Goal: Task Accomplishment & Management: Use online tool/utility

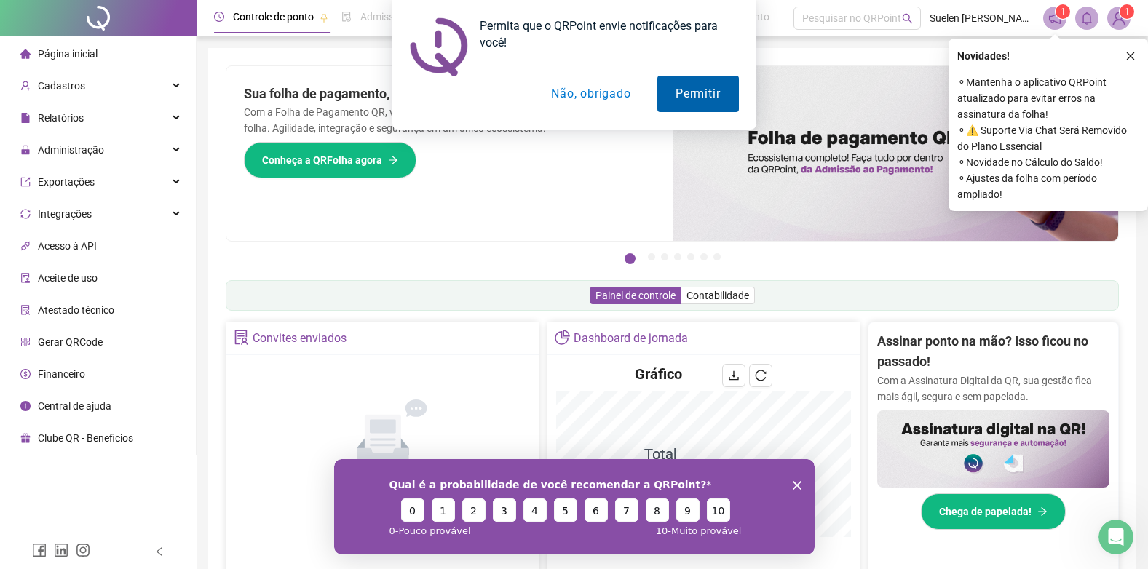
click at [673, 99] on button "Permitir" at bounding box center [697, 94] width 81 height 36
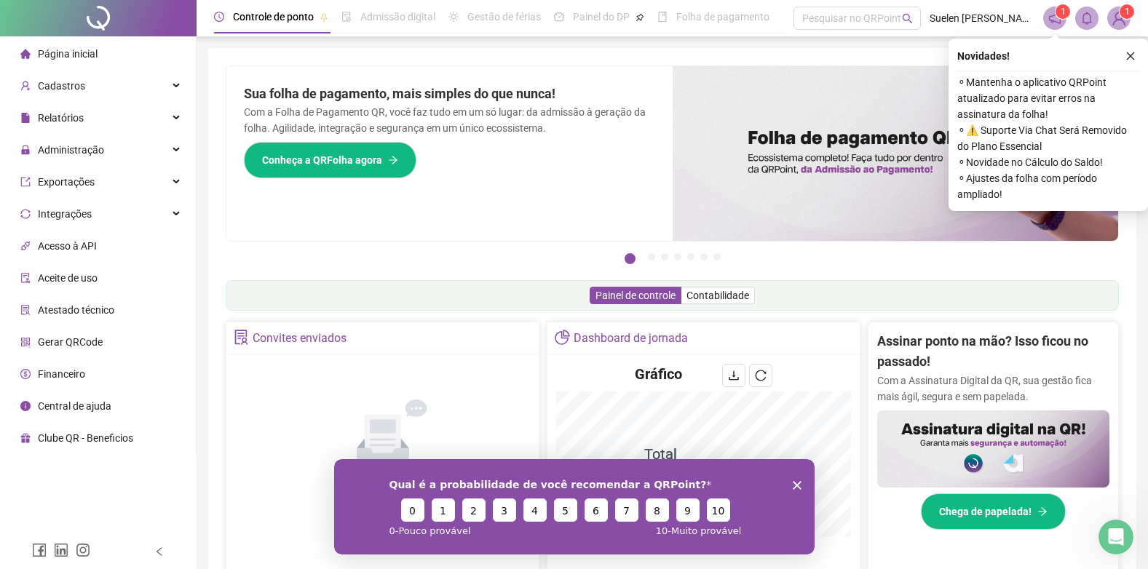
click at [1115, 63] on div "Novidades !" at bounding box center [1048, 55] width 182 height 17
click at [1127, 58] on icon "close" at bounding box center [1130, 56] width 10 height 10
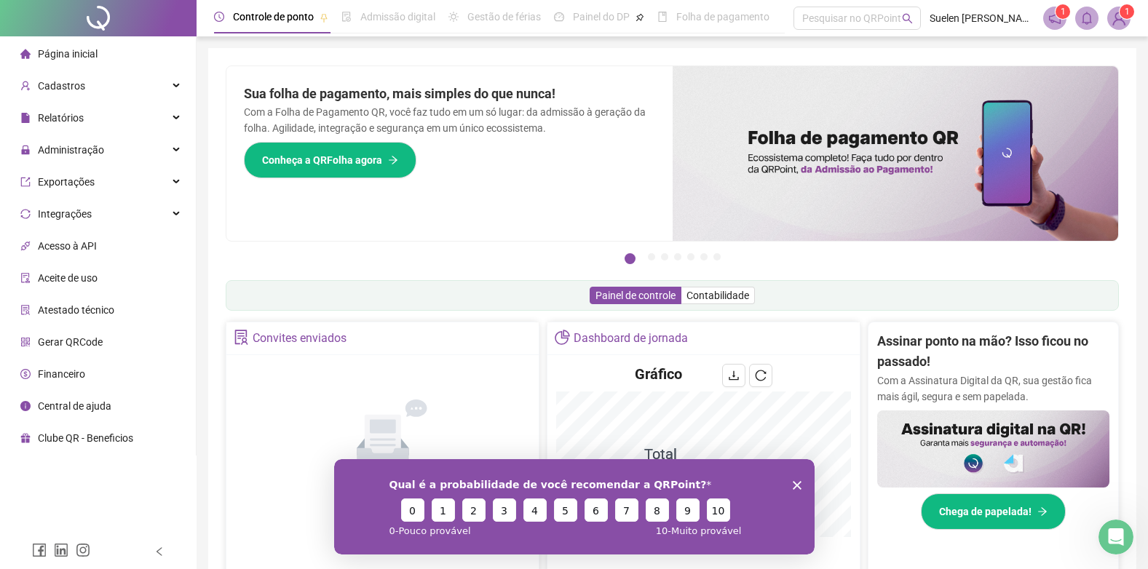
click at [793, 485] on icon "Encerrar pesquisa" at bounding box center [796, 484] width 9 height 9
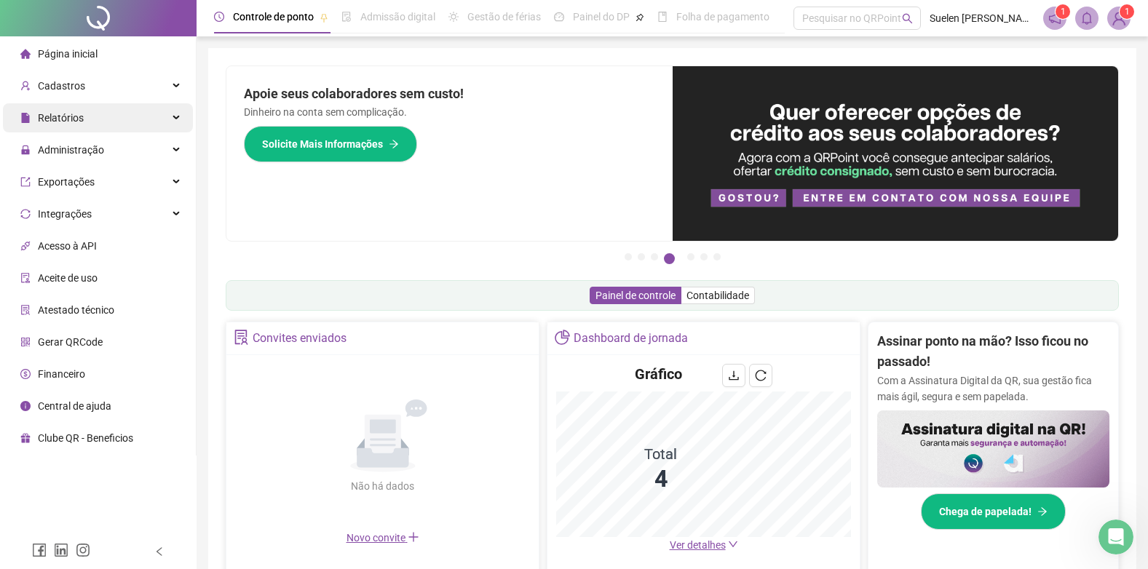
click at [96, 111] on div "Relatórios" at bounding box center [98, 117] width 190 height 29
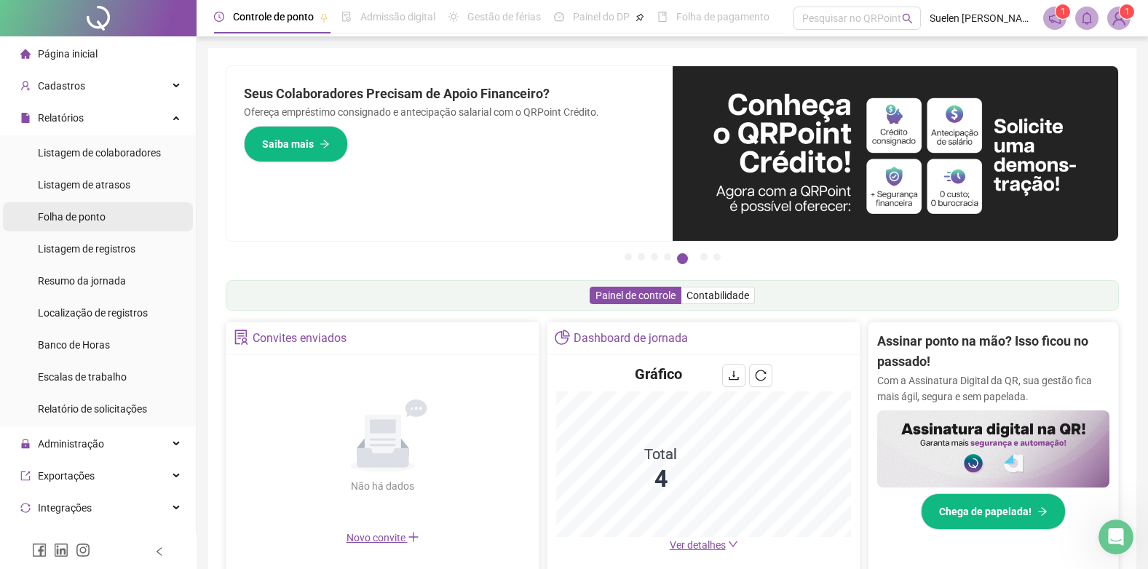
click at [85, 213] on span "Folha de ponto" at bounding box center [72, 217] width 68 height 12
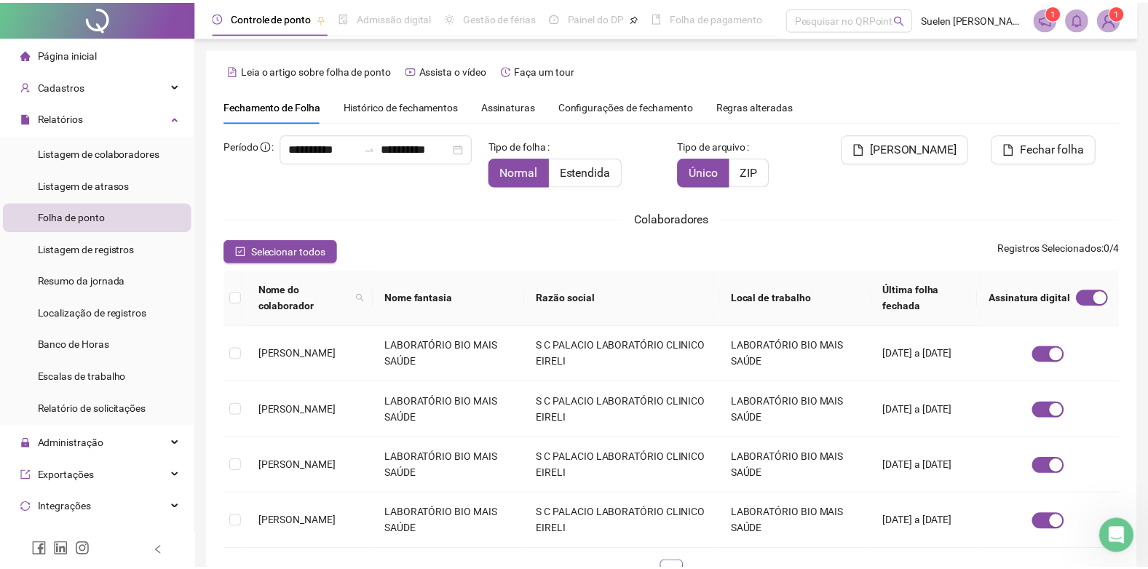
scroll to position [14, 0]
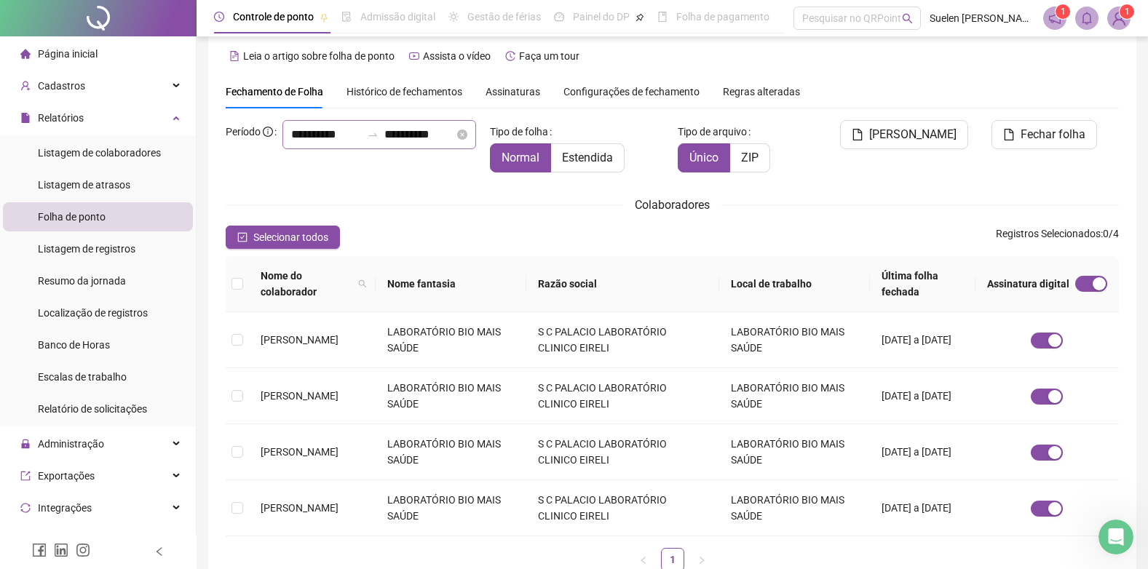
click at [282, 149] on div "**********" at bounding box center [379, 134] width 194 height 29
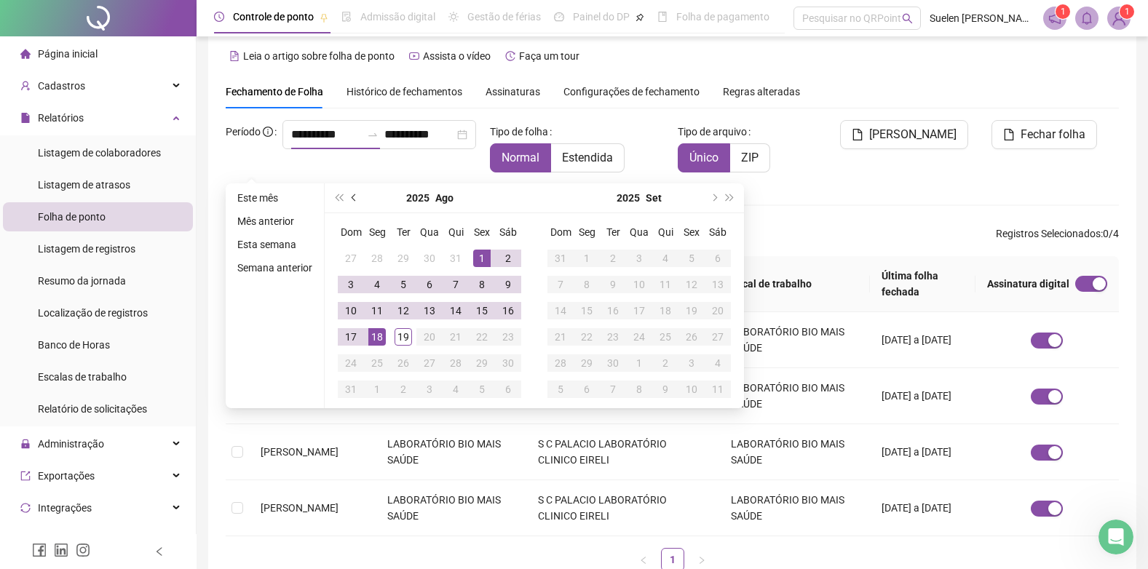
click at [347, 197] on button "prev-year" at bounding box center [355, 197] width 16 height 29
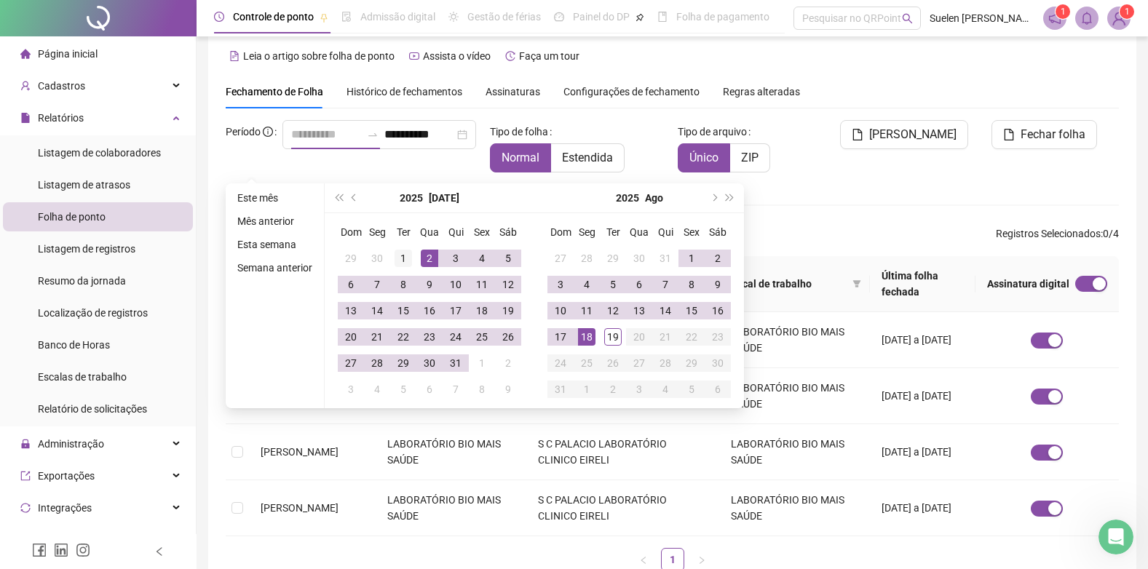
type input "**********"
click at [403, 256] on div "1" at bounding box center [403, 258] width 17 height 17
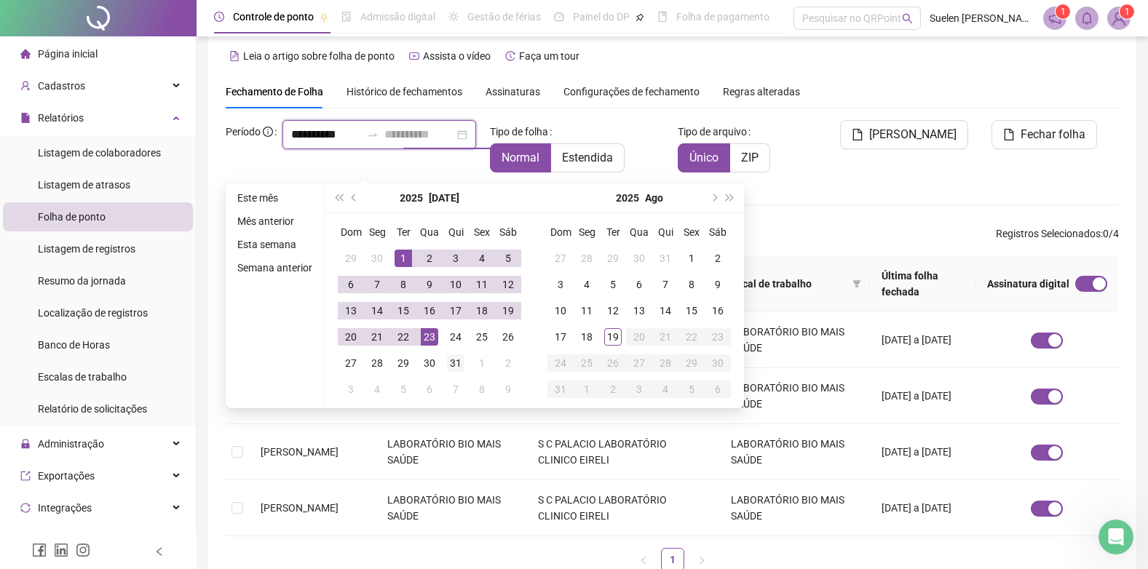
type input "**********"
click at [454, 364] on div "31" at bounding box center [455, 363] width 17 height 17
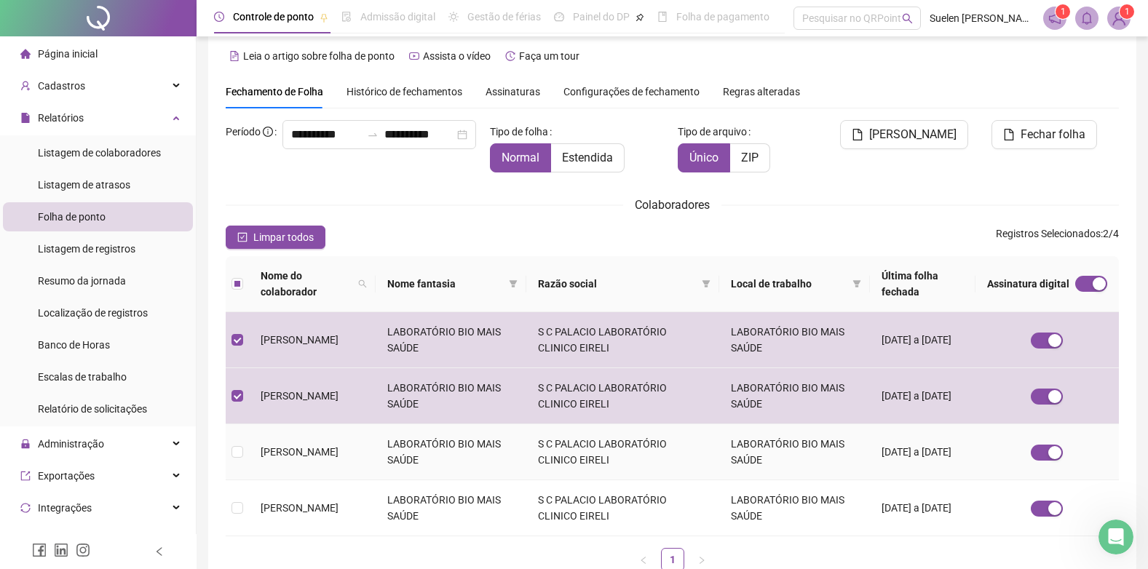
click at [237, 438] on td at bounding box center [237, 452] width 23 height 56
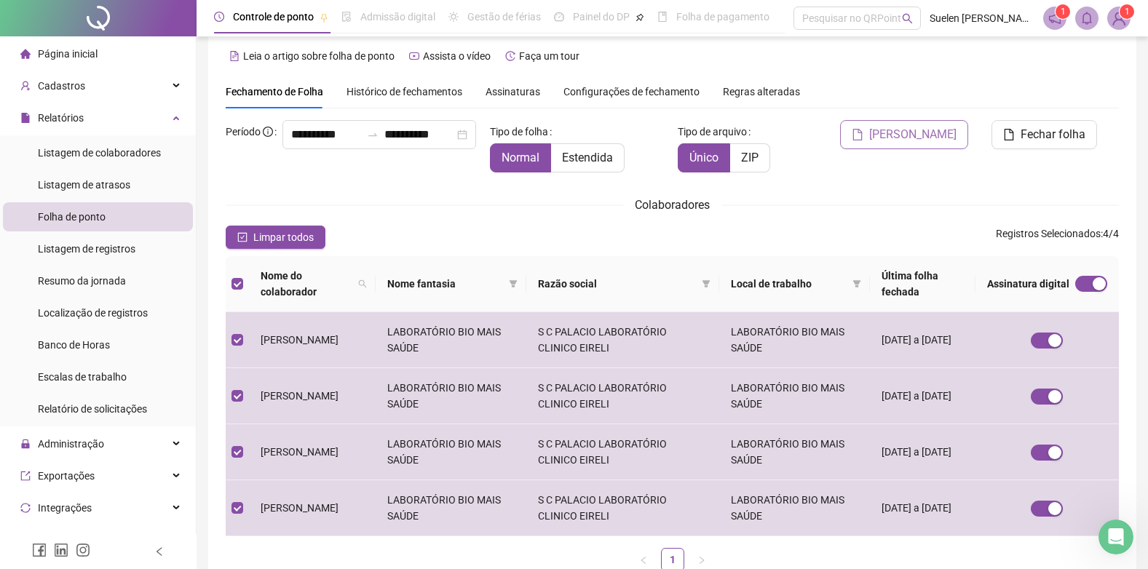
click at [912, 133] on span "[PERSON_NAME]" at bounding box center [912, 134] width 87 height 17
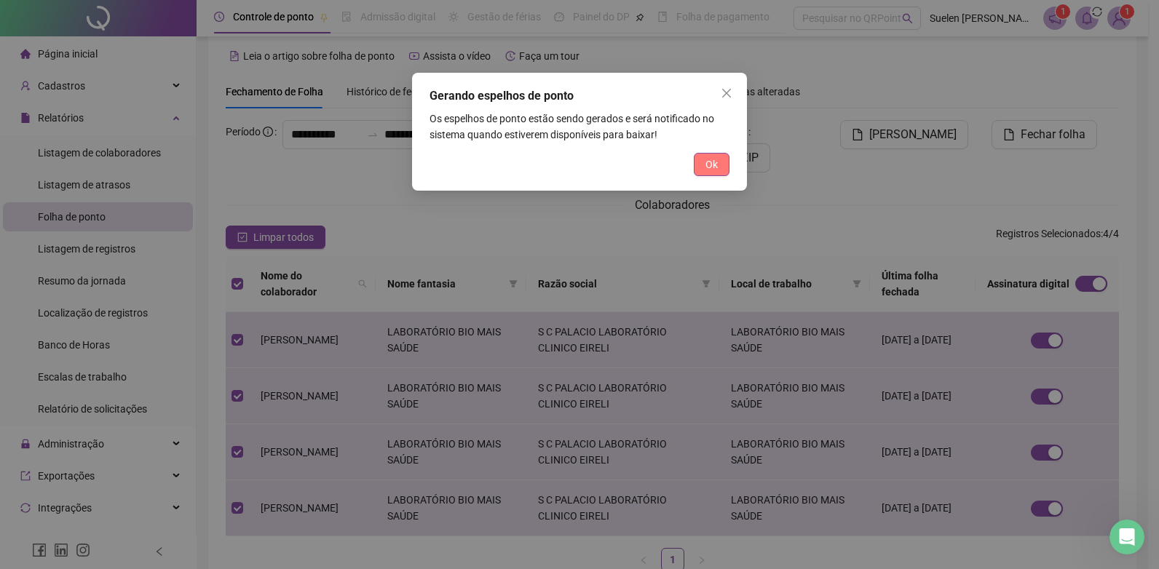
click at [710, 170] on span "Ok" at bounding box center [711, 165] width 12 height 16
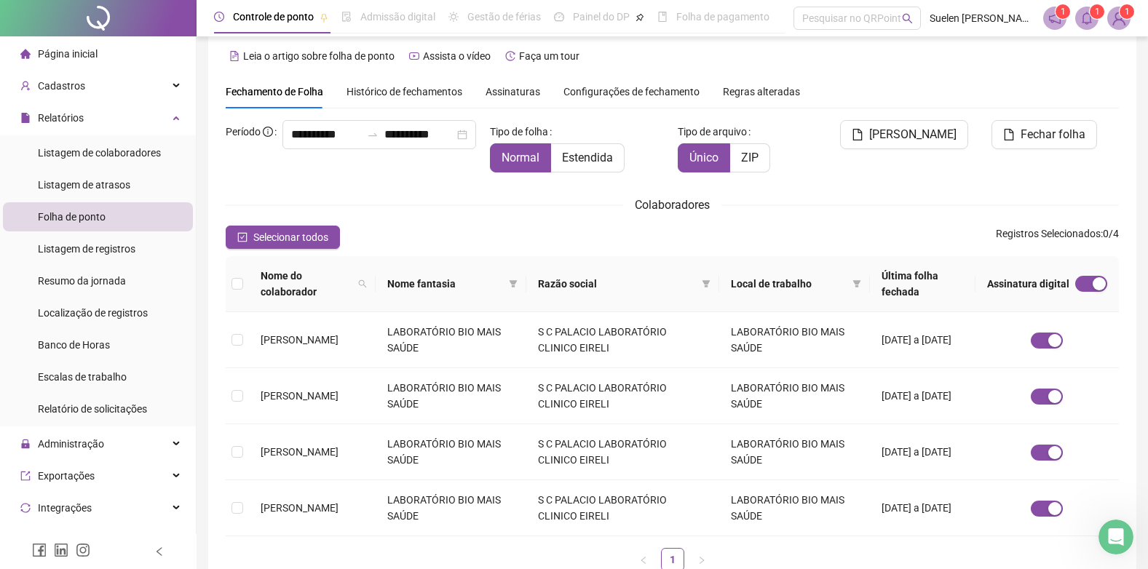
click at [1095, 10] on span "1" at bounding box center [1097, 12] width 5 height 10
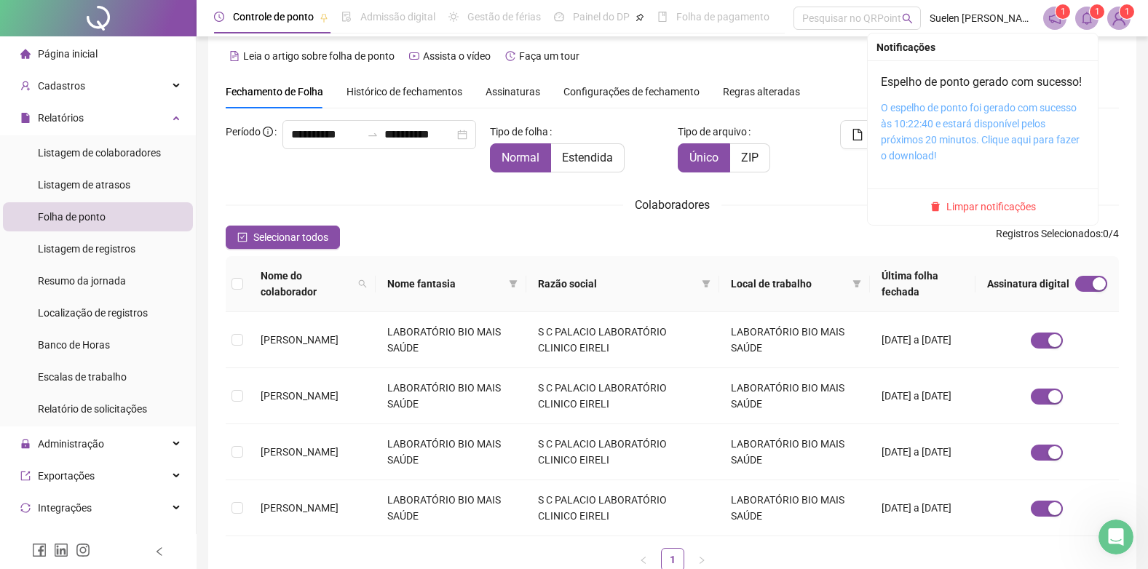
click at [981, 141] on link "O espelho de ponto foi gerado com sucesso às 10:22:40 e estará disponível pelos…" at bounding box center [980, 132] width 199 height 60
